Goal: Information Seeking & Learning: Check status

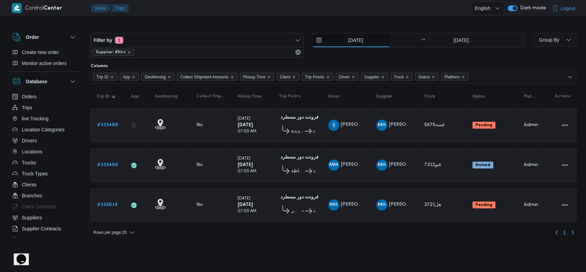
click at [345, 43] on input "26/8/2025" at bounding box center [351, 40] width 78 height 14
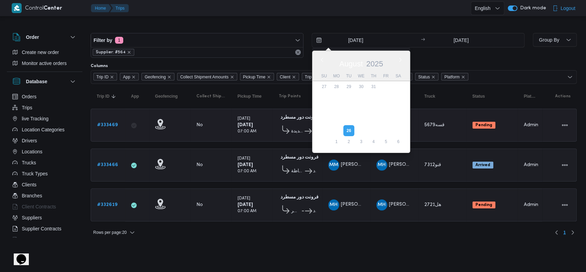
click at [227, 139] on td "Collect Shipment Amounts No" at bounding box center [210, 125] width 41 height 33
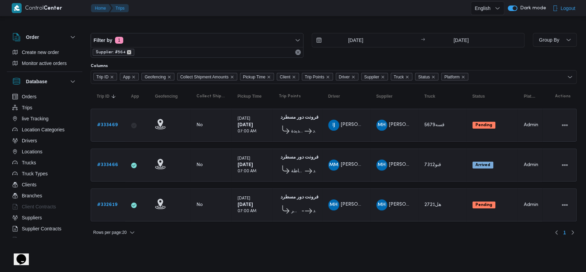
click at [128, 51] on icon "remove selected entity" at bounding box center [129, 52] width 4 height 4
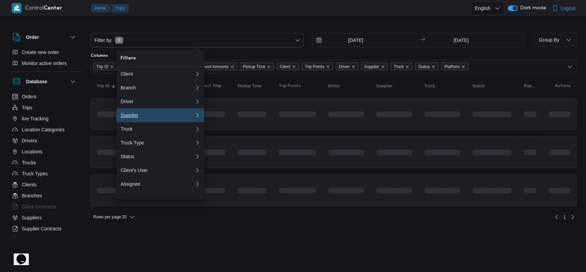
click at [137, 118] on div "Supplier" at bounding box center [156, 114] width 71 height 5
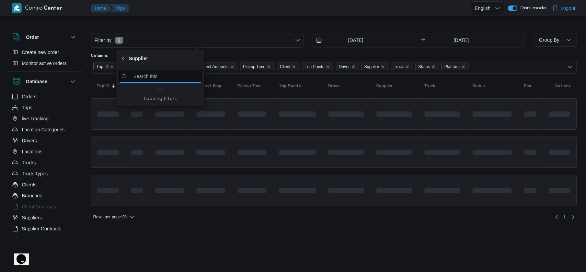
click at [150, 80] on input "search filters" at bounding box center [160, 76] width 82 height 13
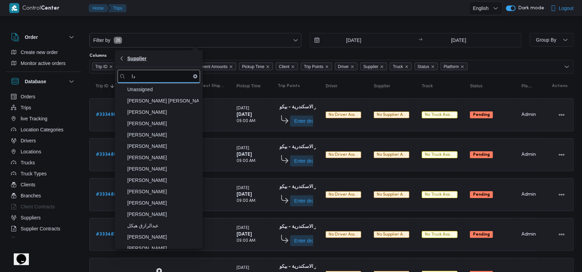
type input "دا"
click at [130, 59] on span "Supplier" at bounding box center [136, 58] width 19 height 8
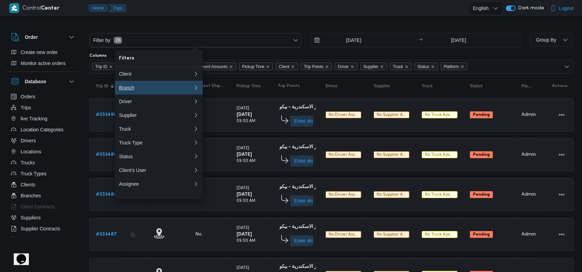
click at [138, 89] on div "Branch" at bounding box center [156, 87] width 74 height 5
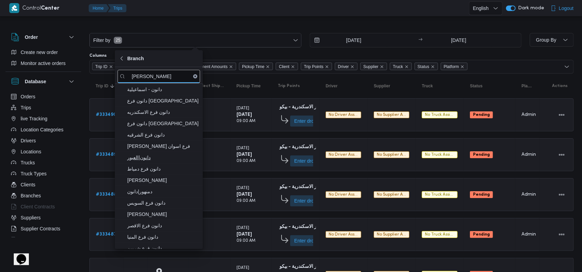
type input "دانون"
click at [159, 154] on span "دانون|العبور" at bounding box center [162, 157] width 71 height 8
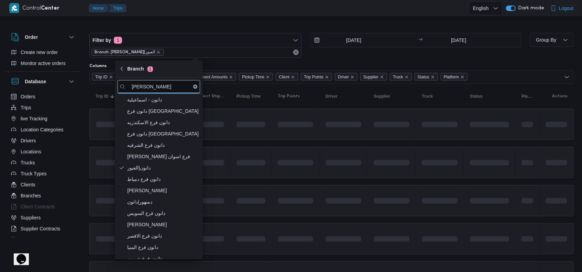
click at [325, 166] on div at bounding box center [343, 162] width 41 height 11
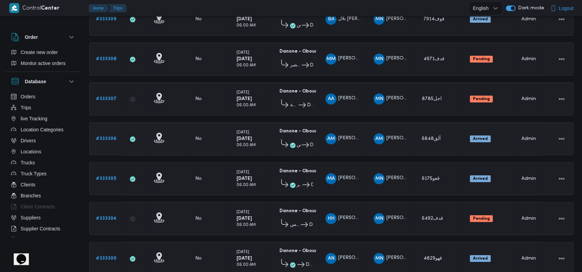
scroll to position [126, 0]
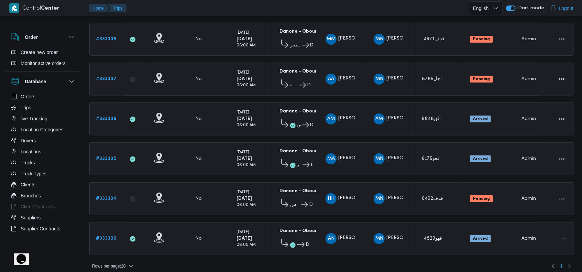
drag, startPoint x: 176, startPoint y: 166, endPoint x: 273, endPoint y: 98, distance: 118.5
click at [176, 166] on td "Geofencing" at bounding box center [168, 158] width 41 height 33
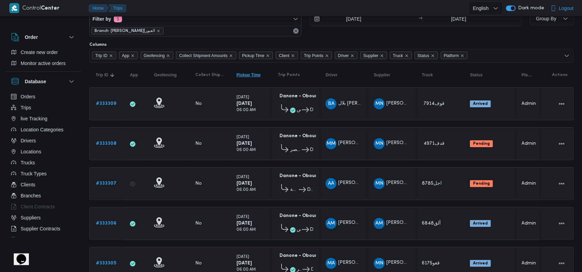
scroll to position [0, 0]
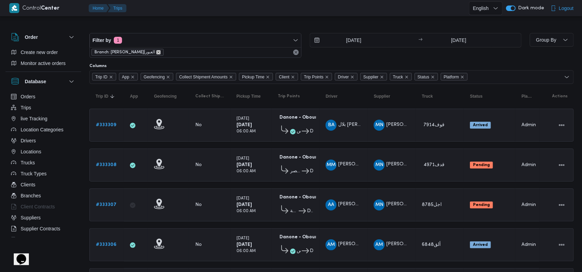
click at [156, 53] on icon "remove selected entity" at bounding box center [158, 52] width 4 height 4
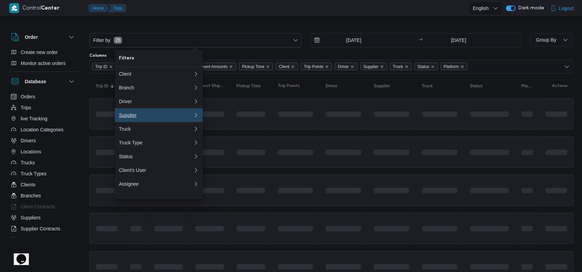
click at [127, 118] on div "Supplier" at bounding box center [154, 114] width 71 height 5
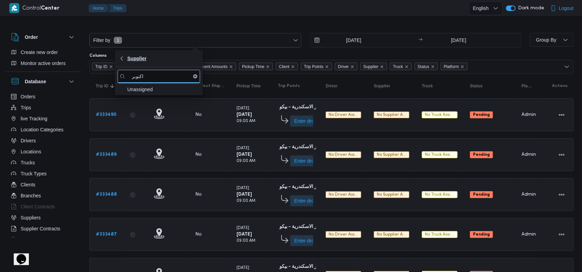
type input "اكنوبر"
click at [121, 57] on icon "button" at bounding box center [121, 58] width 5 height 5
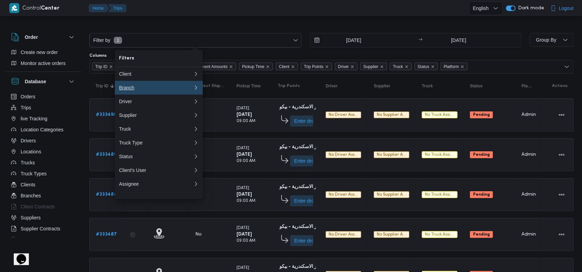
click at [130, 89] on div "Branch" at bounding box center [154, 87] width 71 height 5
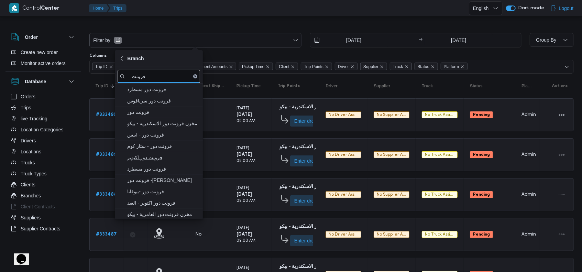
type input "فرونت"
click at [152, 156] on span "فرونت دور اكتوبر" at bounding box center [162, 157] width 71 height 8
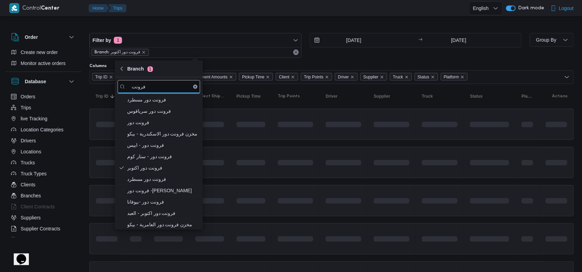
click at [392, 196] on div at bounding box center [391, 200] width 41 height 11
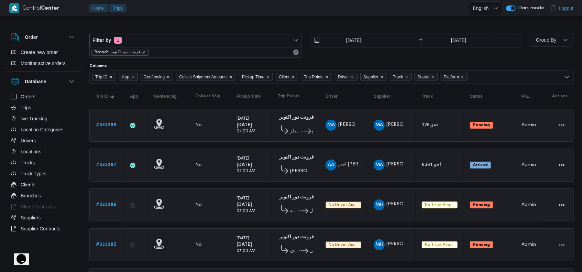
scroll to position [87, 0]
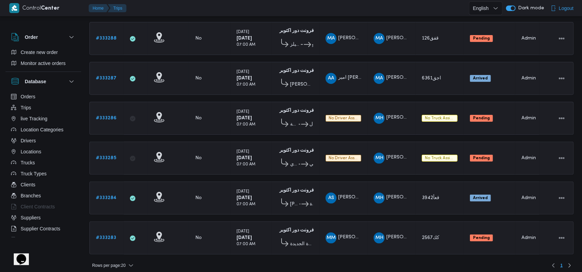
click at [231, 96] on table "Trip ID Click to sort in ascending order App Click to sort in ascending order G…" at bounding box center [331, 129] width 484 height 264
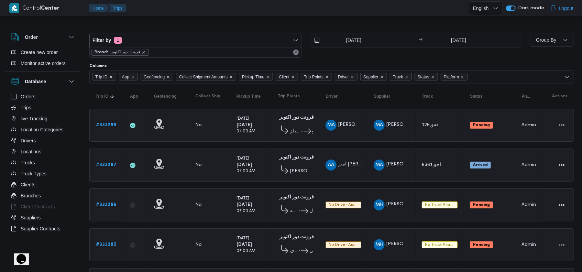
click at [144, 54] on span "Branch: فرونت دور اكتوبر" at bounding box center [119, 52] width 57 height 7
click at [143, 50] on icon "remove selected entity" at bounding box center [144, 52] width 4 height 4
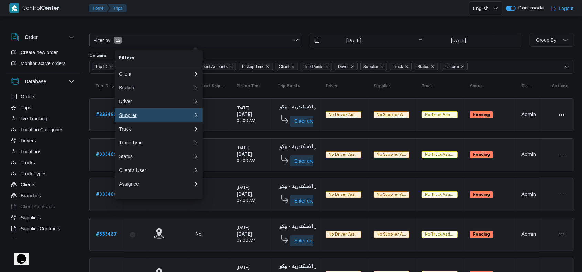
click at [147, 117] on div "Supplier" at bounding box center [154, 114] width 71 height 5
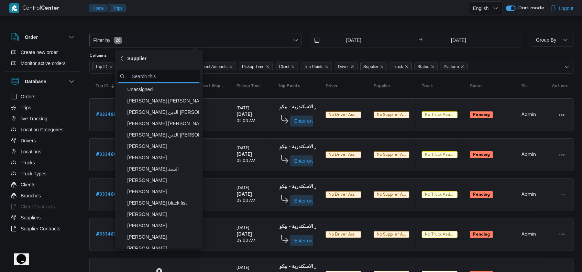
click at [155, 74] on input "search filters" at bounding box center [158, 76] width 82 height 13
click at [143, 59] on span "Supplier" at bounding box center [136, 58] width 19 height 8
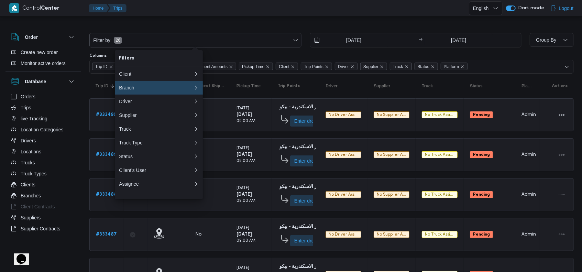
click at [148, 86] on div "Branch" at bounding box center [154, 87] width 71 height 5
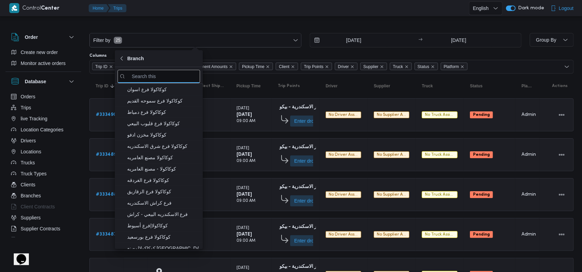
type input "ح"
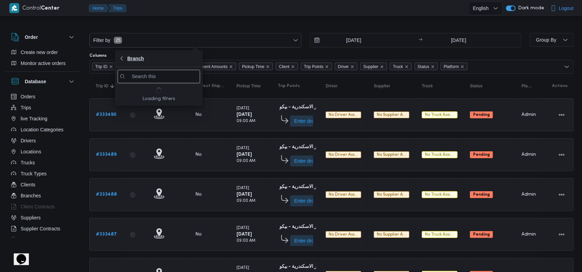
click at [138, 57] on span "Branch" at bounding box center [135, 58] width 16 height 8
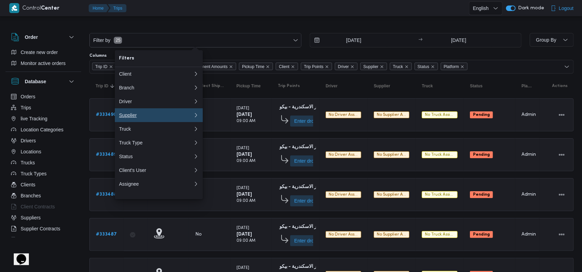
click at [153, 118] on div "Supplier" at bounding box center [154, 114] width 71 height 5
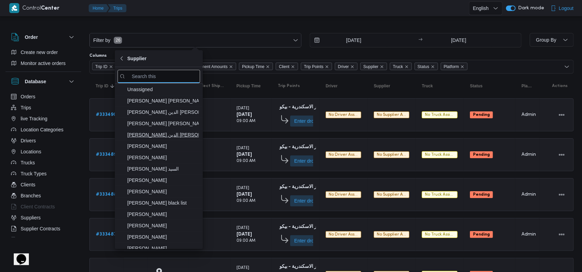
type input "ا"
click at [159, 80] on input "ا" at bounding box center [158, 76] width 82 height 13
click at [147, 56] on span "Supplier" at bounding box center [159, 58] width 80 height 8
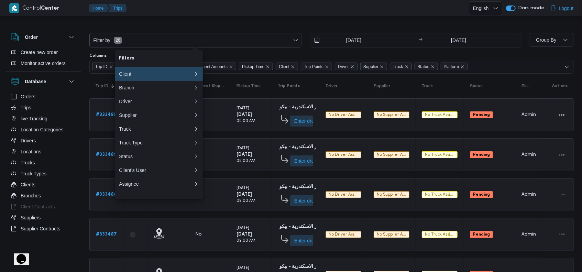
click at [153, 77] on button "Client" at bounding box center [159, 74] width 88 height 14
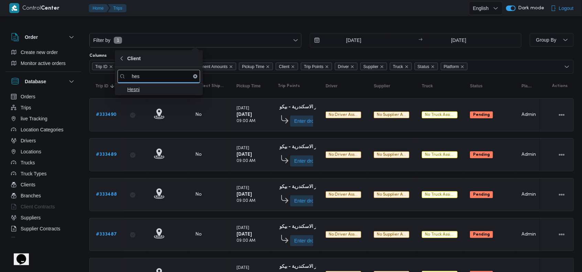
type input "hes"
drag, startPoint x: 164, startPoint y: 90, endPoint x: 202, endPoint y: 135, distance: 59.0
click at [163, 90] on span "Hesni" at bounding box center [162, 89] width 71 height 8
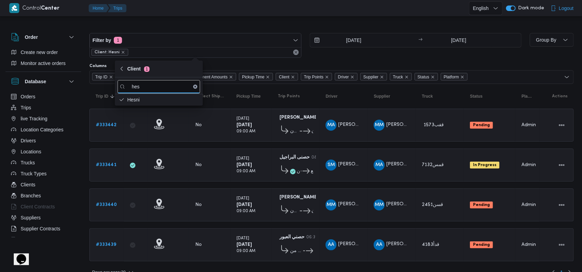
click at [244, 153] on div "Tuesday 26/8/2025 09:00 AM" at bounding box center [251, 165] width 34 height 25
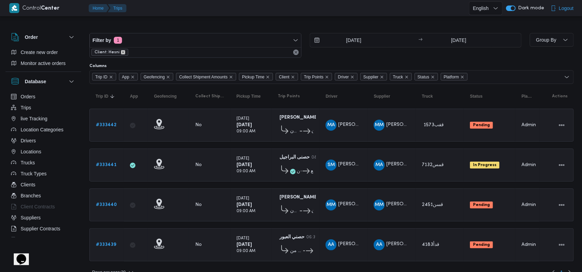
click at [121, 52] on icon "remove selected entity" at bounding box center [123, 52] width 4 height 4
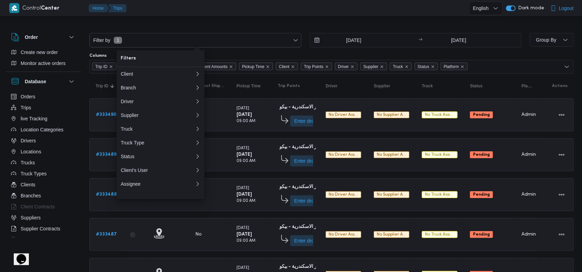
click at [247, 127] on td "Pickup Time Tuesday 26/8/2025 09:00 AM" at bounding box center [250, 114] width 41 height 33
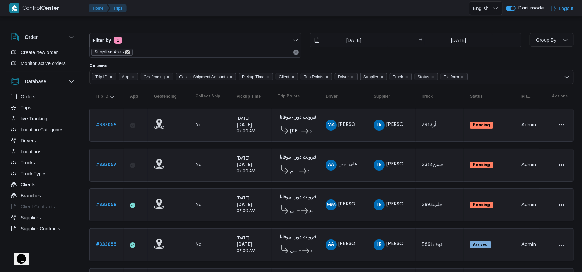
drag, startPoint x: 125, startPoint y: 51, endPoint x: 122, endPoint y: 50, distance: 3.5
click at [125, 51] on icon "remove selected entity" at bounding box center [127, 52] width 4 height 4
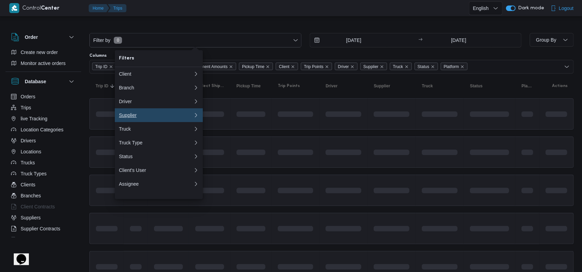
click at [148, 118] on div "Supplier" at bounding box center [154, 114] width 71 height 5
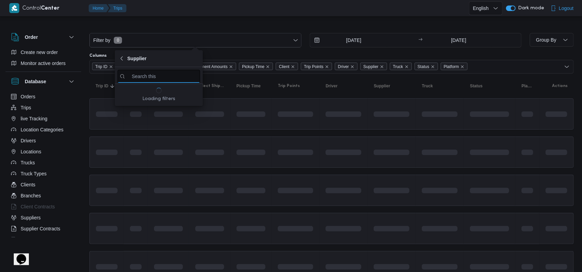
click at [148, 73] on input "search filters" at bounding box center [158, 76] width 82 height 13
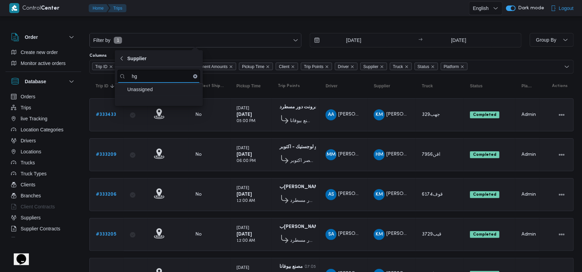
type input "h"
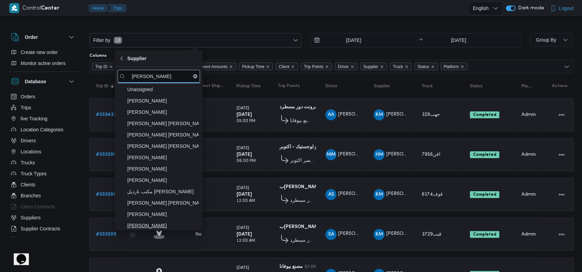
type input "عبدالقا"
click at [167, 222] on span "عبدالقادر عادل عبدالقادر الحسيني" at bounding box center [162, 225] width 71 height 8
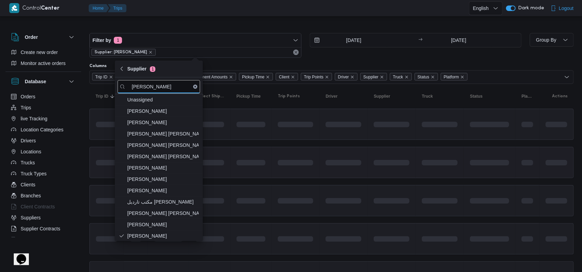
click at [345, 147] on td at bounding box center [343, 162] width 48 height 31
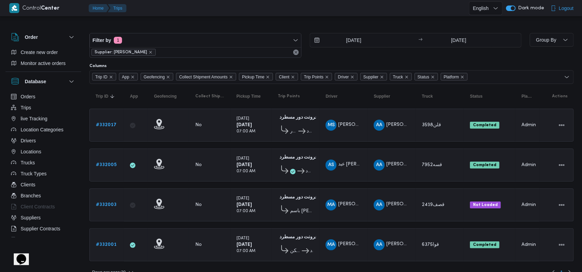
scroll to position [9, 0]
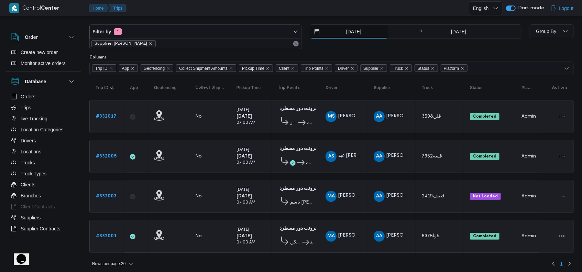
click at [354, 31] on input "24/8/2025" at bounding box center [349, 32] width 78 height 14
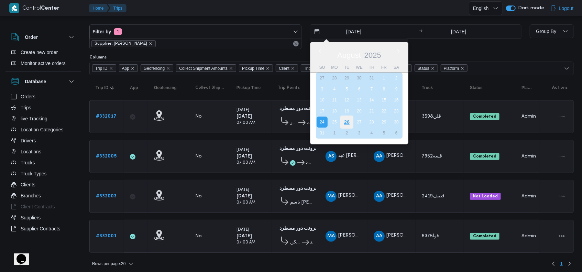
click at [349, 121] on div "26" at bounding box center [346, 121] width 13 height 13
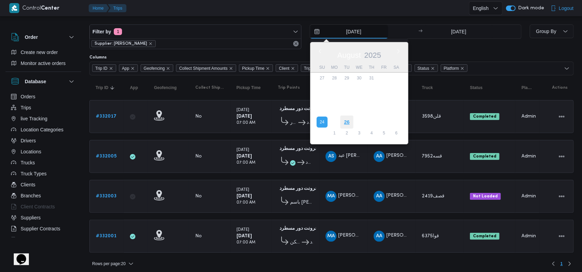
type input "[DATE]"
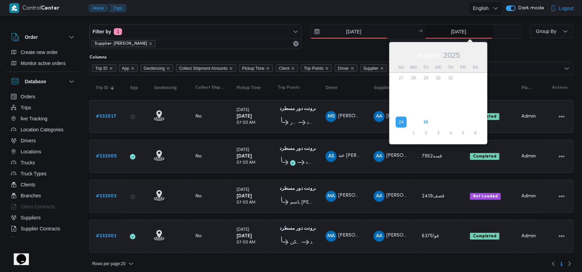
click at [455, 37] on input "24/8/2025" at bounding box center [458, 32] width 68 height 14
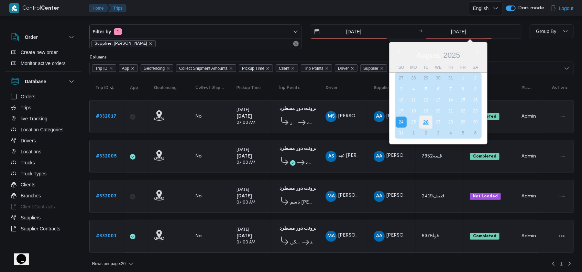
click at [428, 120] on div "26" at bounding box center [425, 121] width 13 height 13
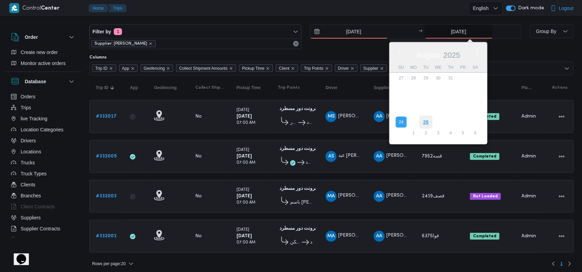
type input "[DATE]"
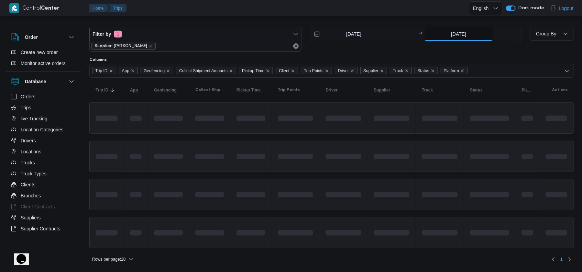
scroll to position [5, 0]
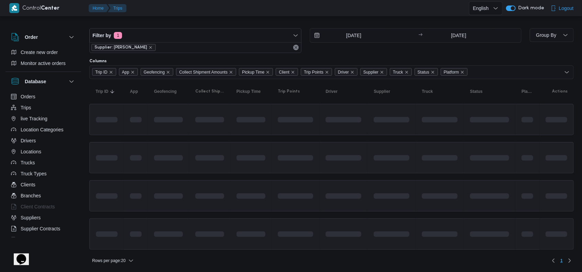
click at [430, 158] on span at bounding box center [419, 157] width 79 height 5
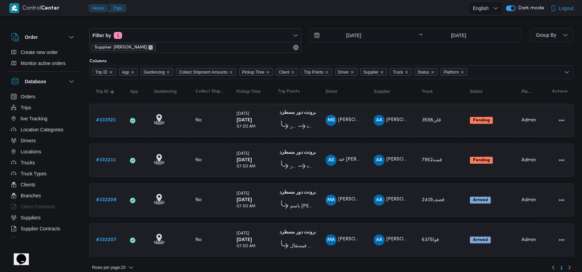
click at [153, 48] on icon "remove selected entity" at bounding box center [150, 47] width 4 height 4
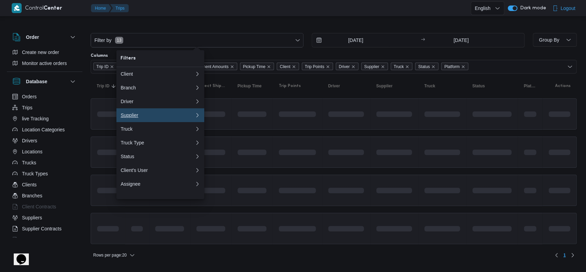
click at [142, 117] on div "Supplier" at bounding box center [156, 114] width 71 height 5
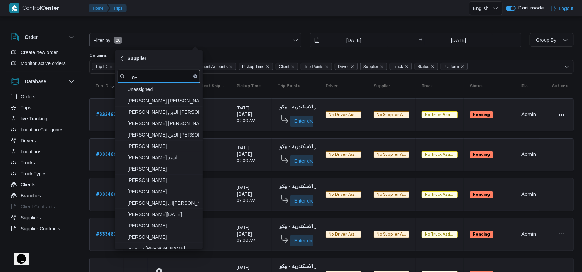
type input "م"
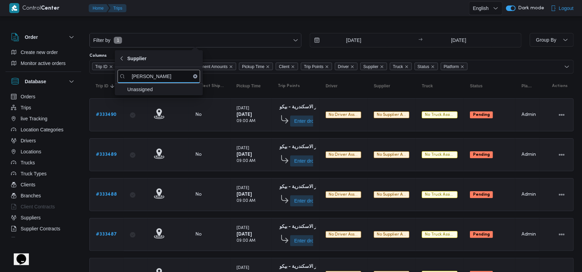
type input "محمد نار"
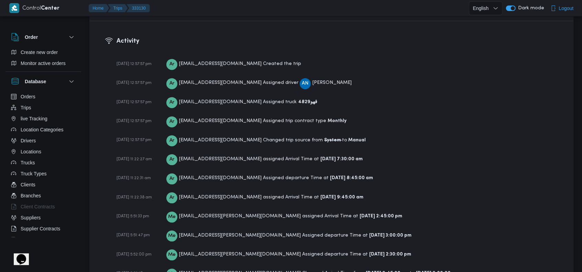
scroll to position [776, 0]
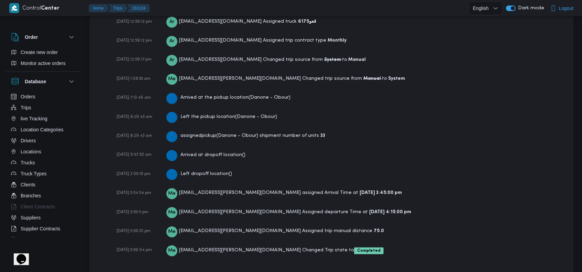
scroll to position [1031, 0]
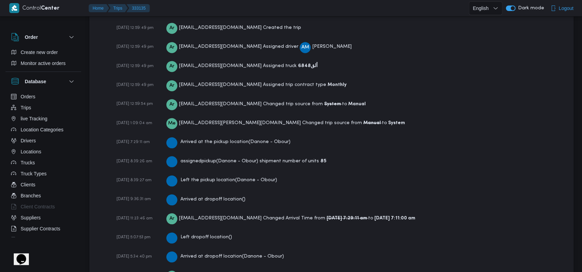
scroll to position [1031, 0]
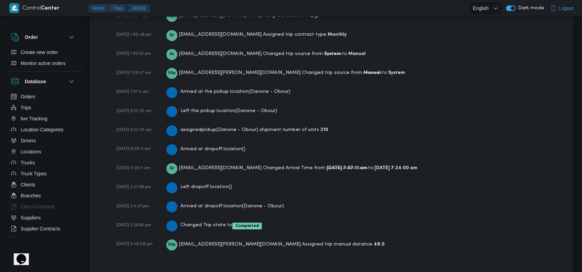
scroll to position [1031, 0]
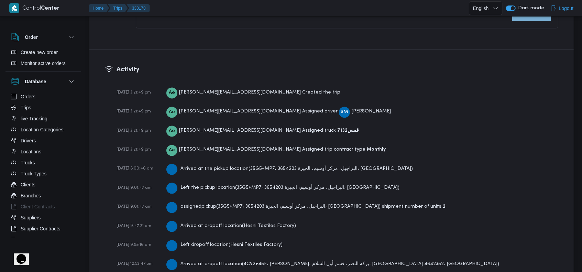
scroll to position [1011, 0]
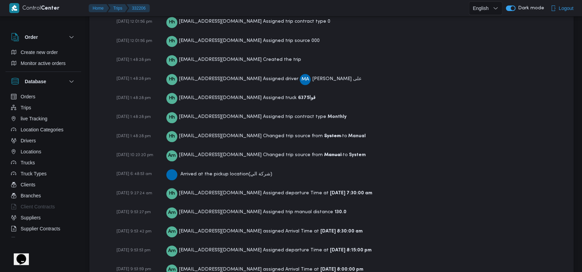
scroll to position [1076, 0]
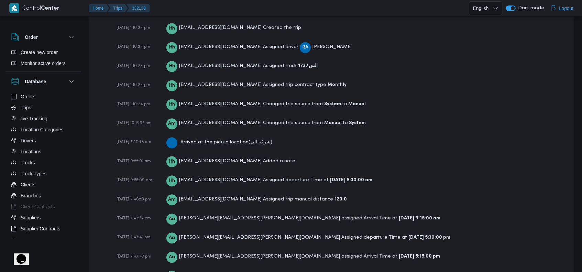
scroll to position [1095, 0]
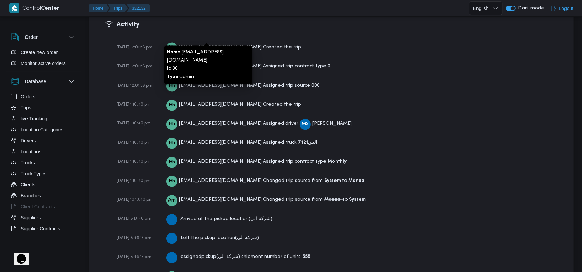
scroll to position [1099, 0]
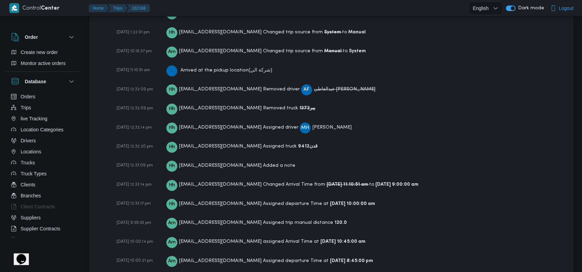
scroll to position [1145, 0]
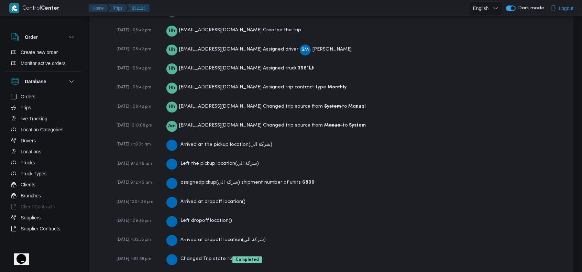
scroll to position [1154, 0]
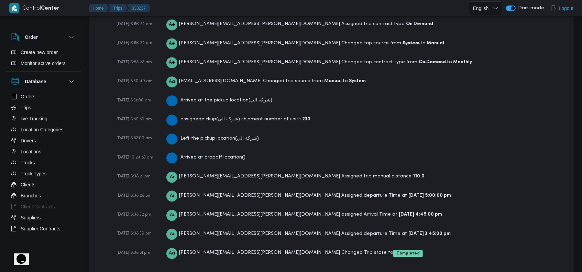
scroll to position [1005, 0]
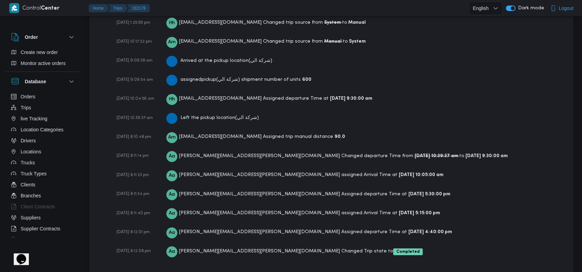
scroll to position [1134, 0]
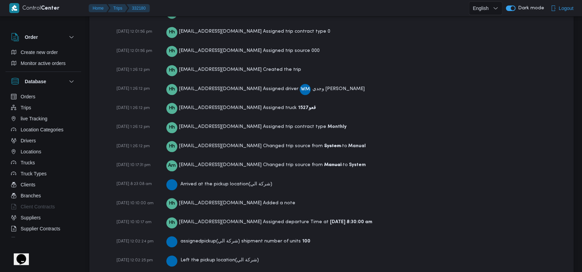
scroll to position [1145, 0]
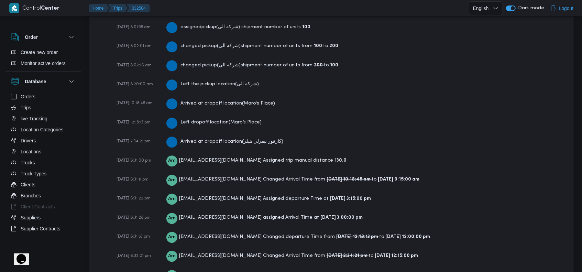
scroll to position [1249, 0]
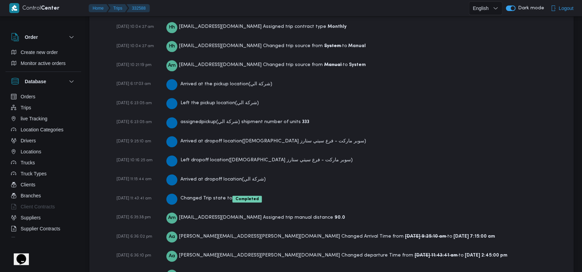
scroll to position [1154, 0]
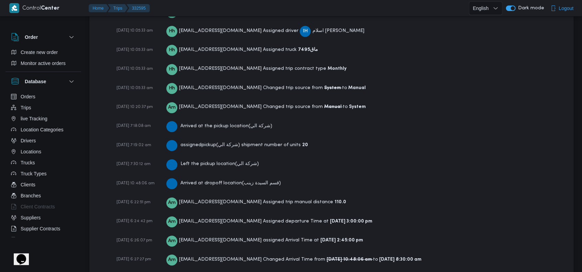
scroll to position [1151, 0]
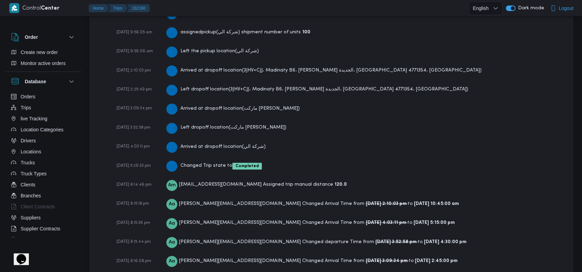
scroll to position [1211, 0]
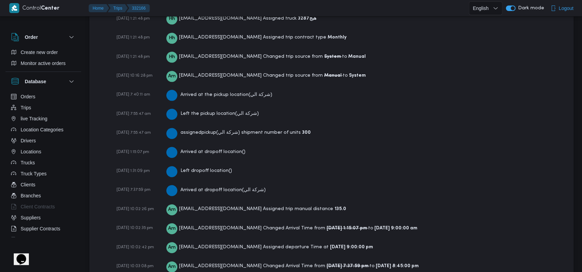
scroll to position [1145, 0]
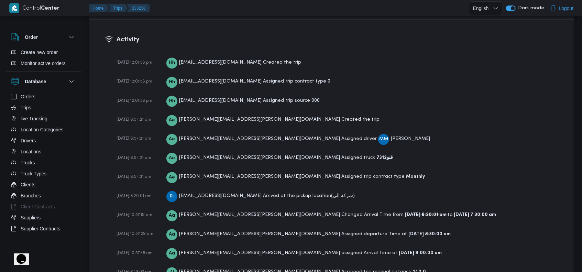
scroll to position [1053, 0]
